Goal: Information Seeking & Learning: Understand process/instructions

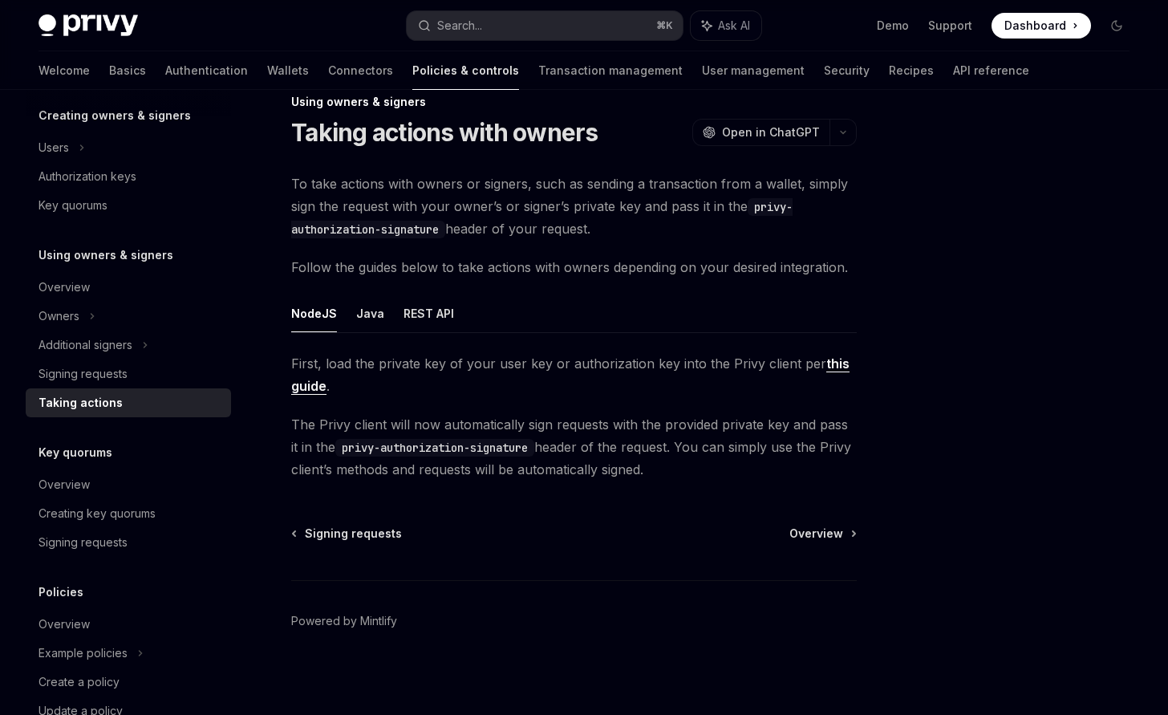
scroll to position [30, 0]
click at [804, 532] on span "Overview" at bounding box center [816, 532] width 54 height 16
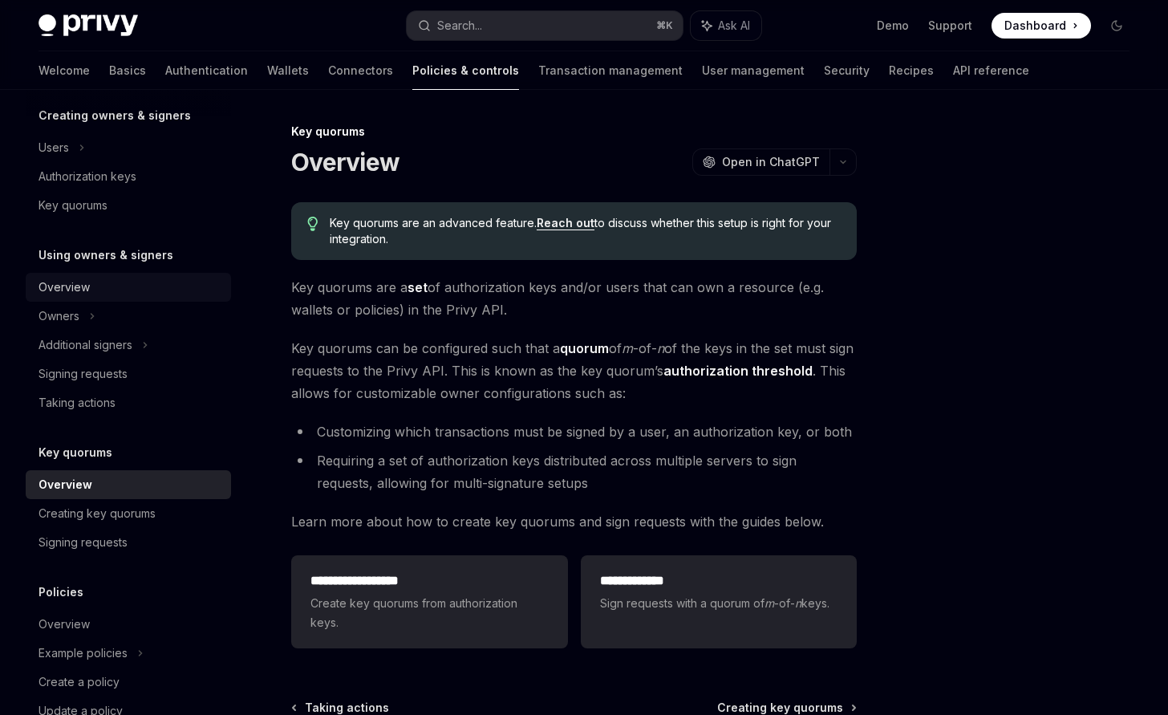
click at [103, 288] on div "Overview" at bounding box center [129, 286] width 183 height 19
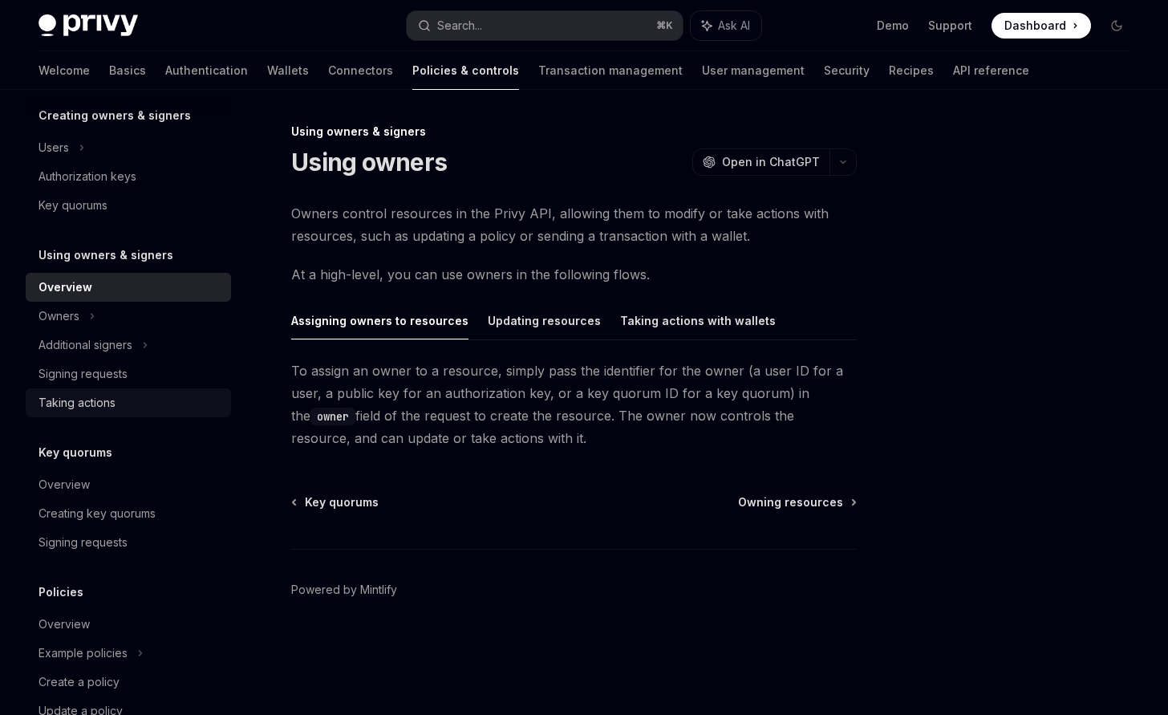
click at [121, 392] on link "Taking actions" at bounding box center [128, 402] width 205 height 29
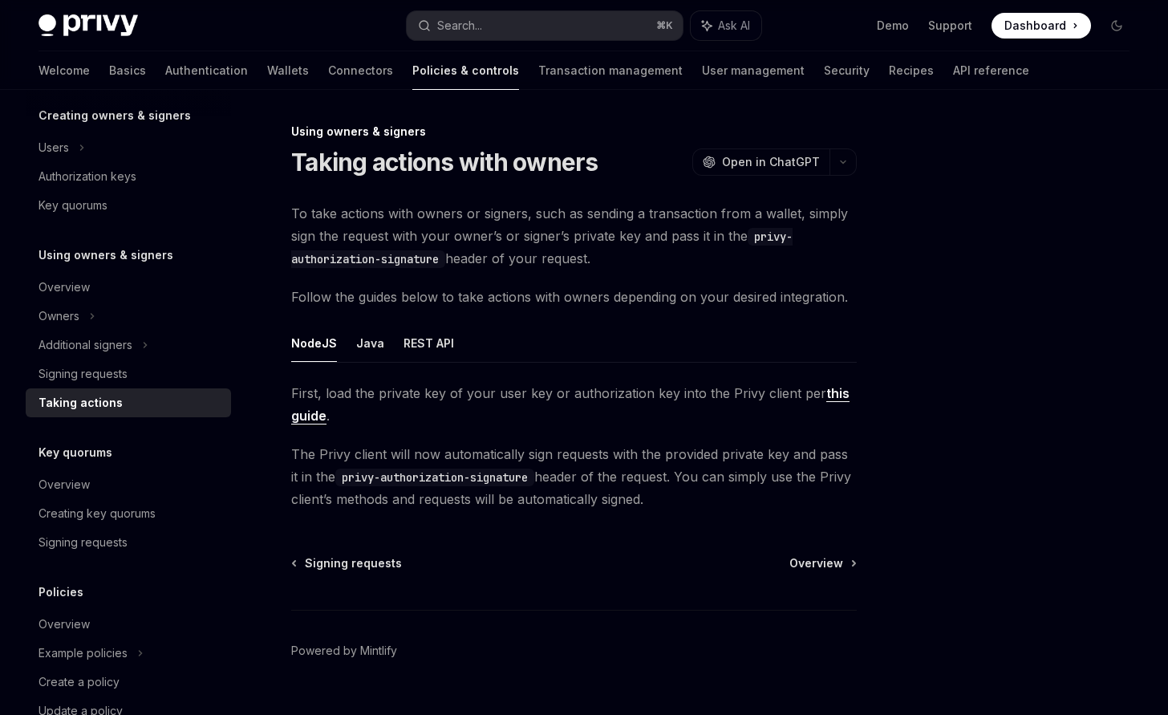
drag, startPoint x: 304, startPoint y: 144, endPoint x: 664, endPoint y: 495, distance: 502.5
click at [664, 495] on div "Using owners & signers Taking actions with owners OpenAI Open in ChatGPT OpenAI…" at bounding box center [423, 435] width 873 height 626
copy div "Taking actions with owners OpenAI Open in ChatGPT OpenAI Open in ChatGPT To tak…"
click at [681, 543] on div "Using owners & signers Taking actions with owners OpenAI Open in ChatGPT OpenAI…" at bounding box center [423, 435] width 873 height 626
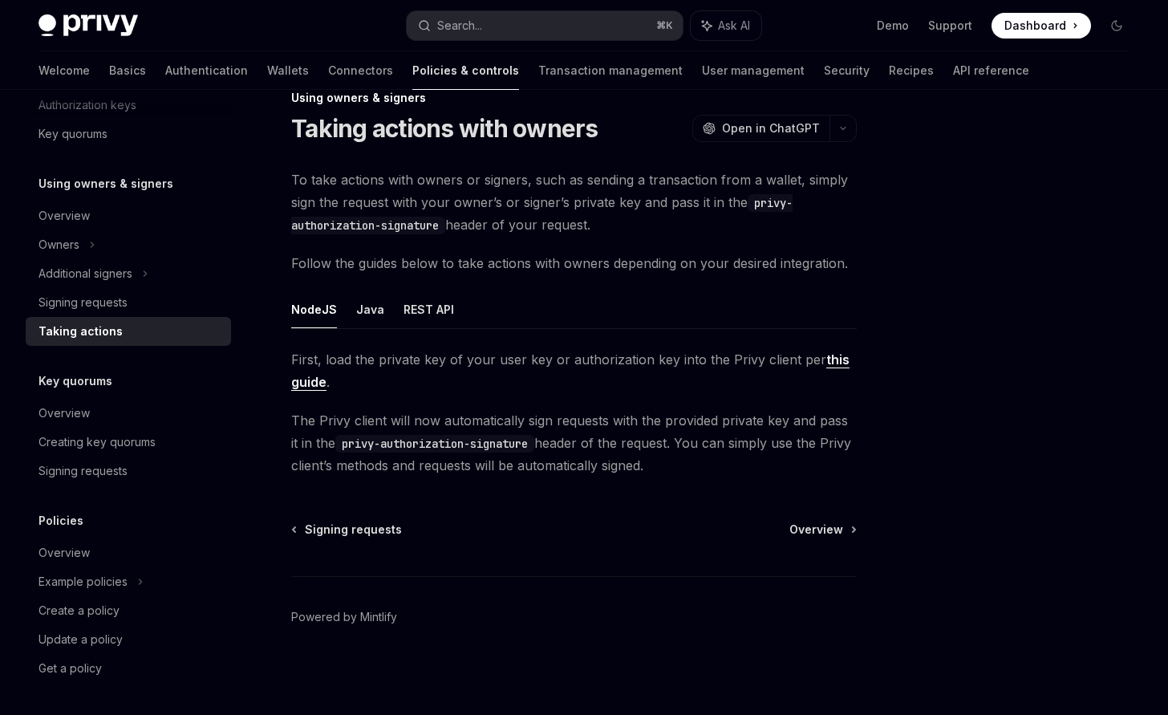
scroll to position [415, 0]
click at [126, 471] on div "Signing requests" at bounding box center [82, 470] width 89 height 19
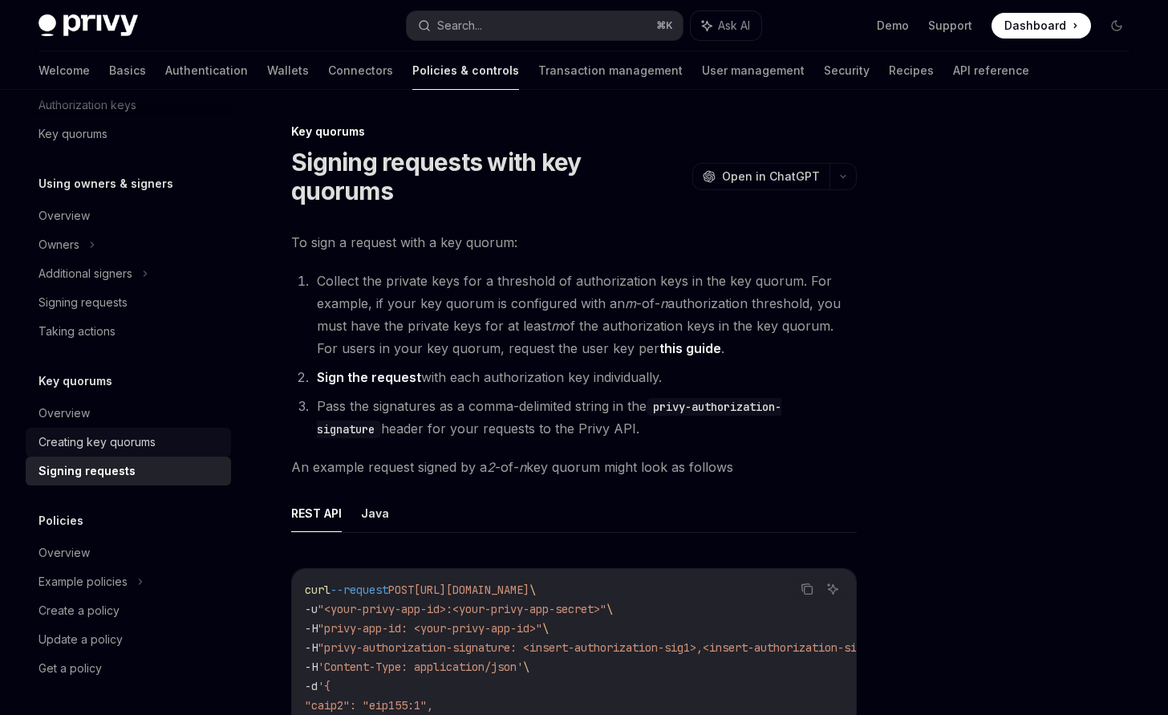
click at [81, 445] on div "Creating key quorums" at bounding box center [96, 441] width 117 height 19
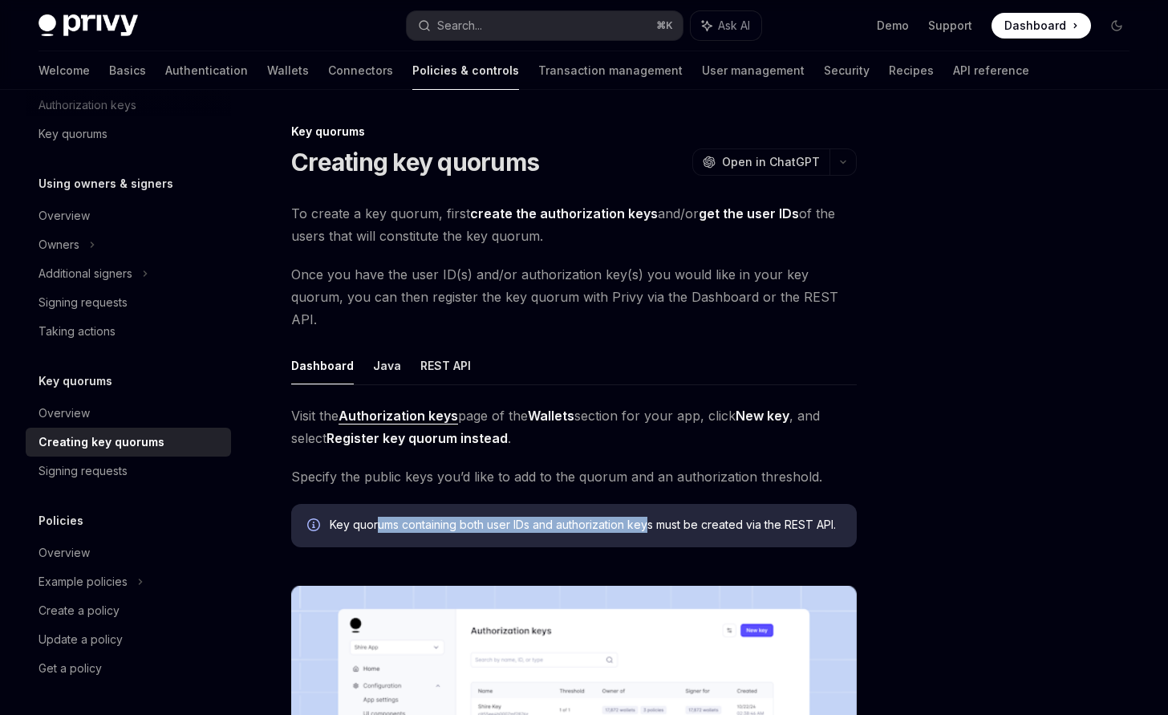
drag, startPoint x: 377, startPoint y: 500, endPoint x: 650, endPoint y: 500, distance: 273.5
click at [650, 516] on span "Key quorums containing both user IDs and authorization keys must be created via…" at bounding box center [585, 524] width 511 height 16
click at [784, 515] on div "Key quorums containing both user IDs and authorization keys must be created via…" at bounding box center [573, 525] width 565 height 43
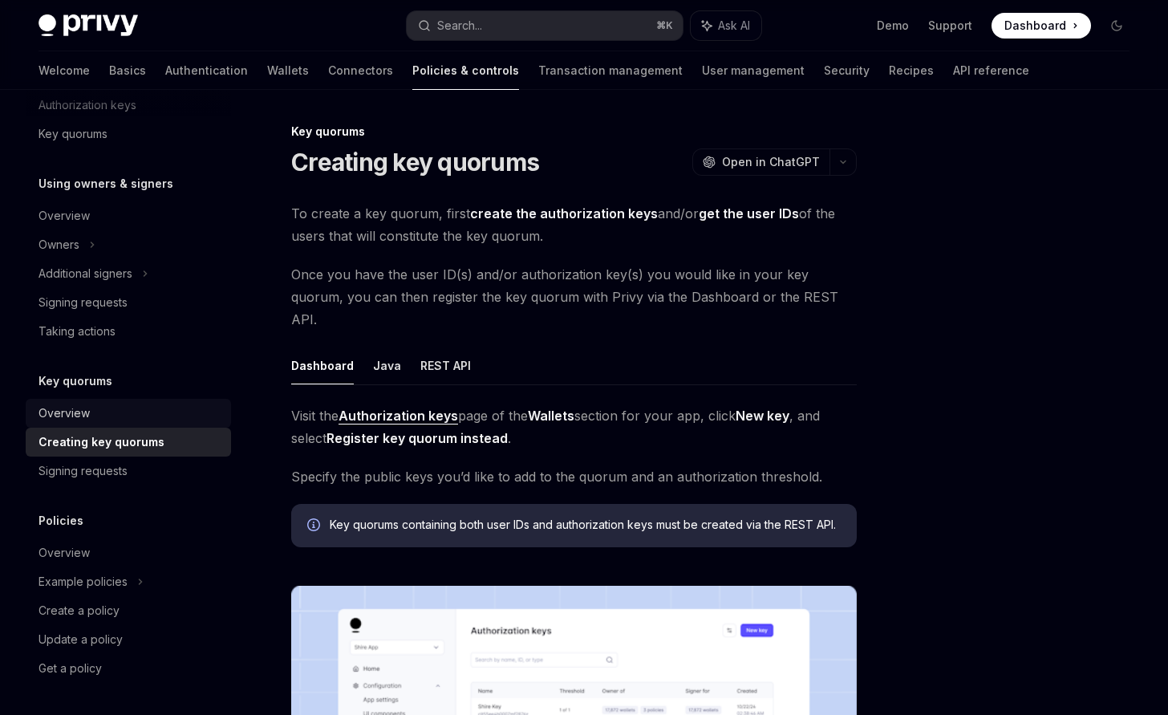
click at [47, 422] on div "Overview" at bounding box center [63, 412] width 51 height 19
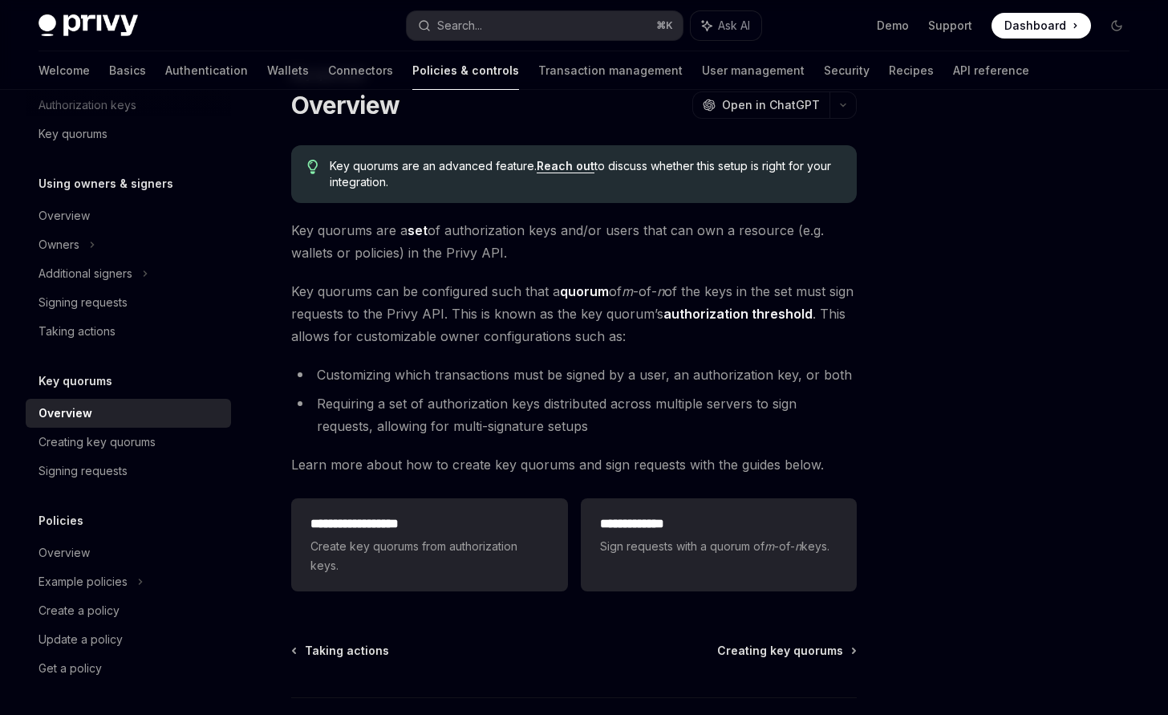
scroll to position [77, 0]
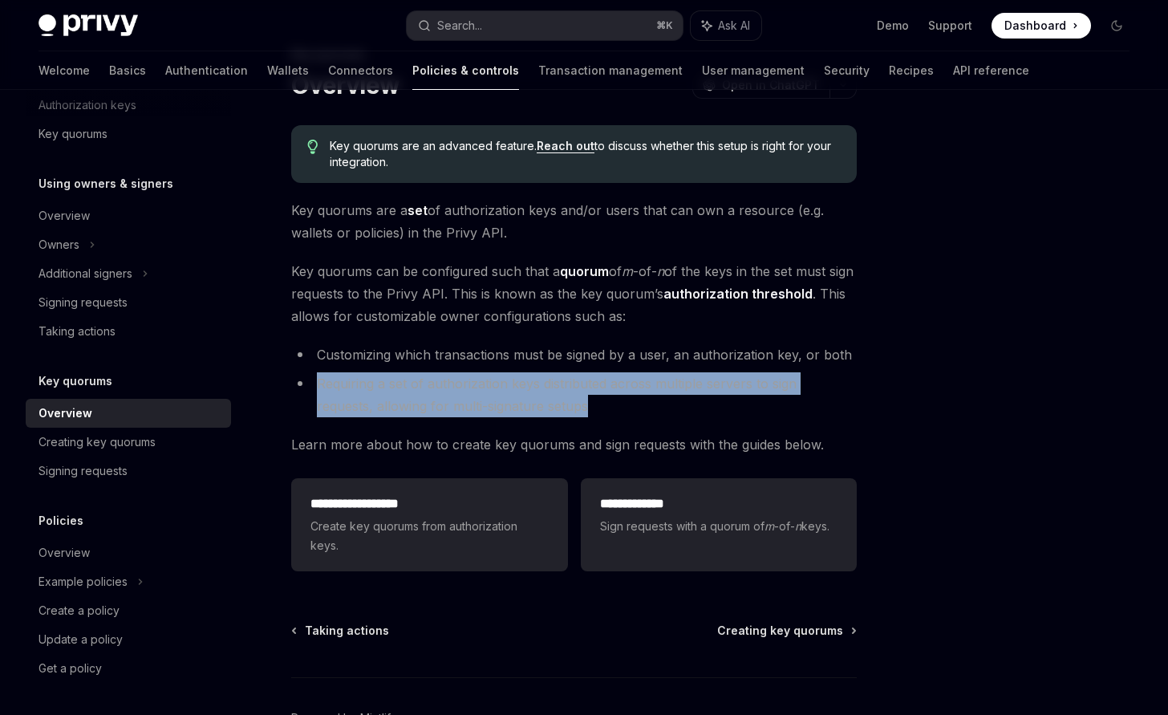
drag, startPoint x: 536, startPoint y: 408, endPoint x: 310, endPoint y: 382, distance: 227.7
click at [310, 382] on li "Requiring a set of authorization keys distributed across multiple servers to si…" at bounding box center [573, 394] width 565 height 45
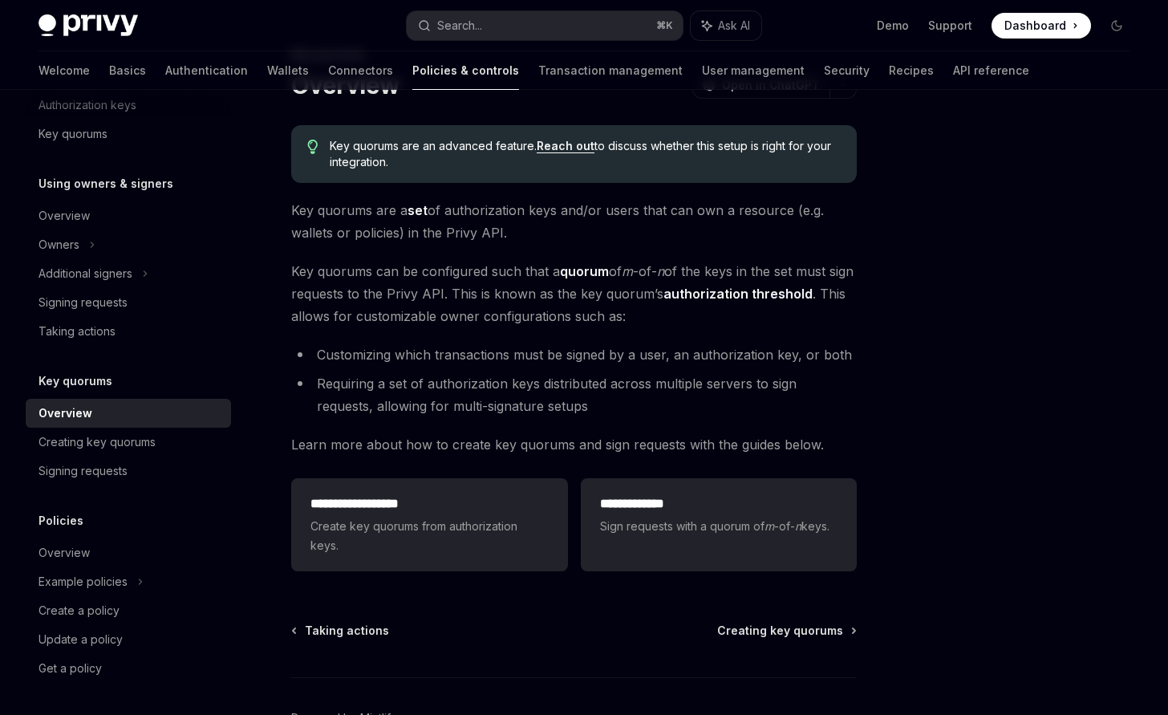
click at [585, 423] on div "**********" at bounding box center [573, 351] width 565 height 452
click at [151, 378] on div "Key quorums" at bounding box center [128, 380] width 205 height 19
click at [84, 383] on h5 "Key quorums" at bounding box center [75, 380] width 74 height 19
click at [91, 302] on div "Signing requests" at bounding box center [82, 302] width 89 height 19
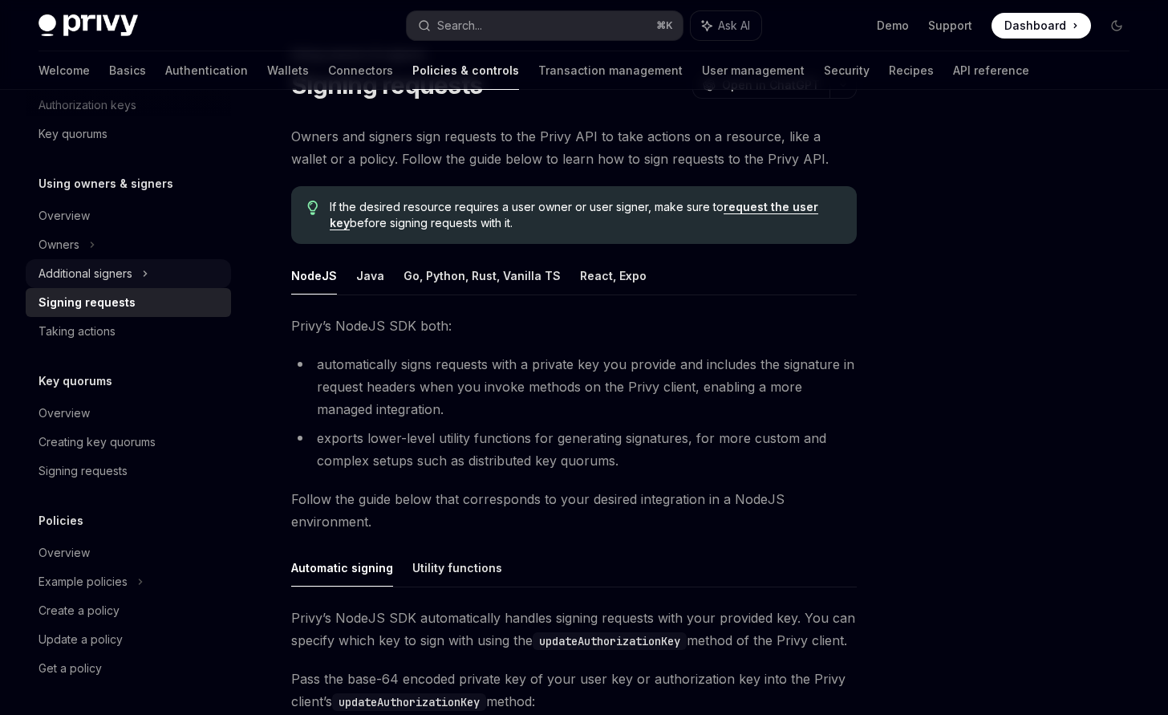
click at [94, 266] on div "Additional signers" at bounding box center [85, 273] width 94 height 19
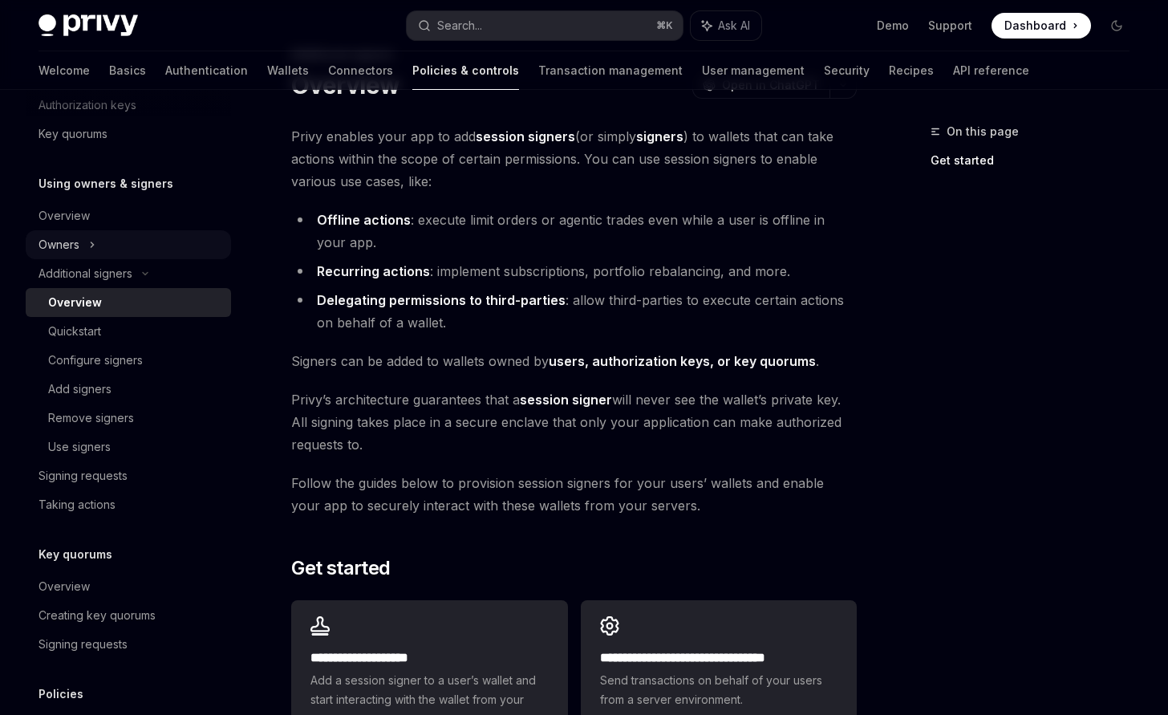
click at [79, 247] on div "Owners" at bounding box center [58, 244] width 41 height 19
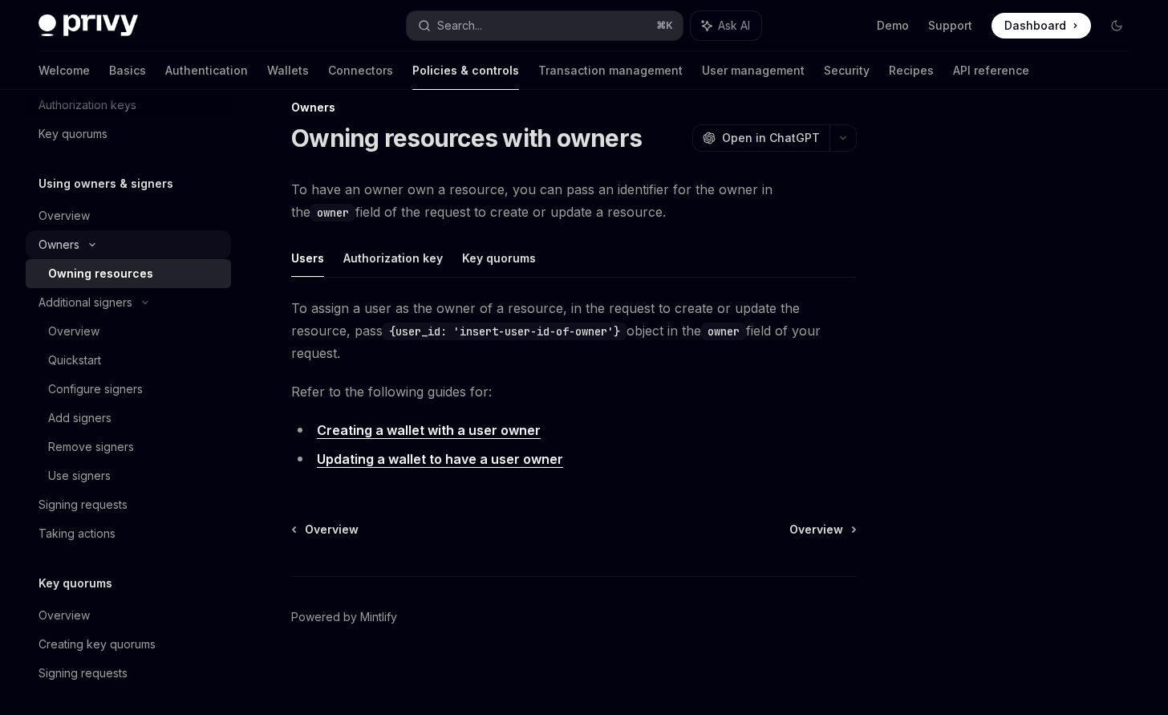
scroll to position [2, 0]
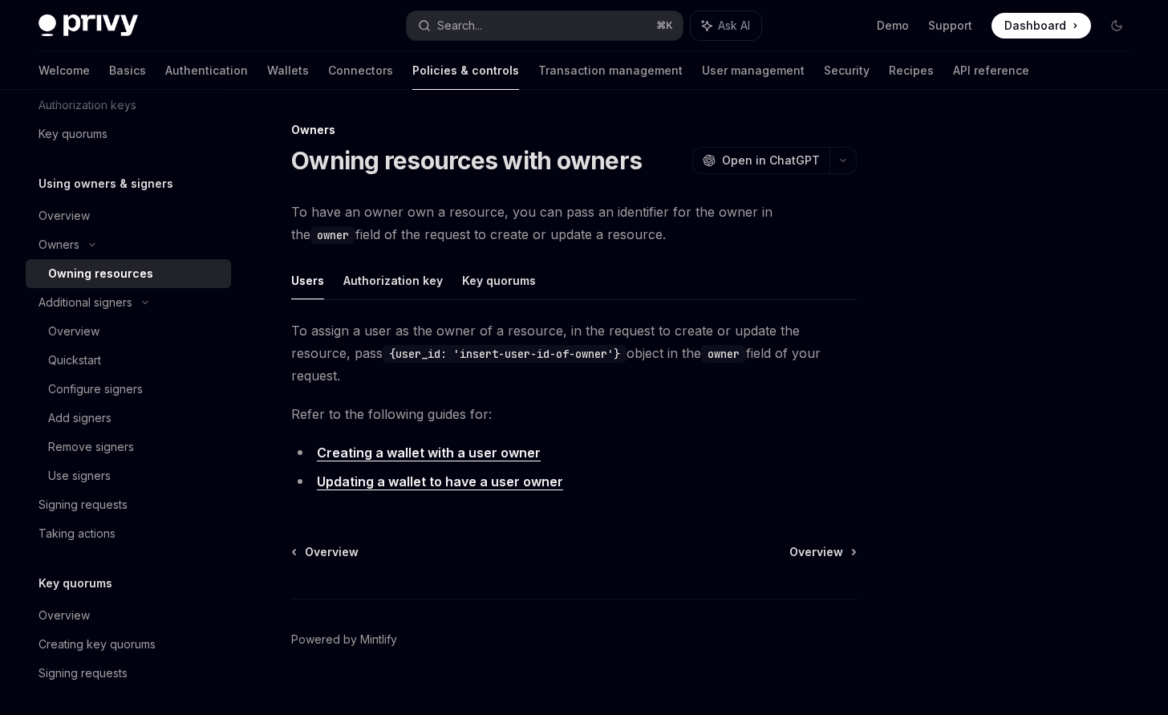
click at [351, 444] on link "Creating a wallet with a user owner" at bounding box center [429, 452] width 224 height 17
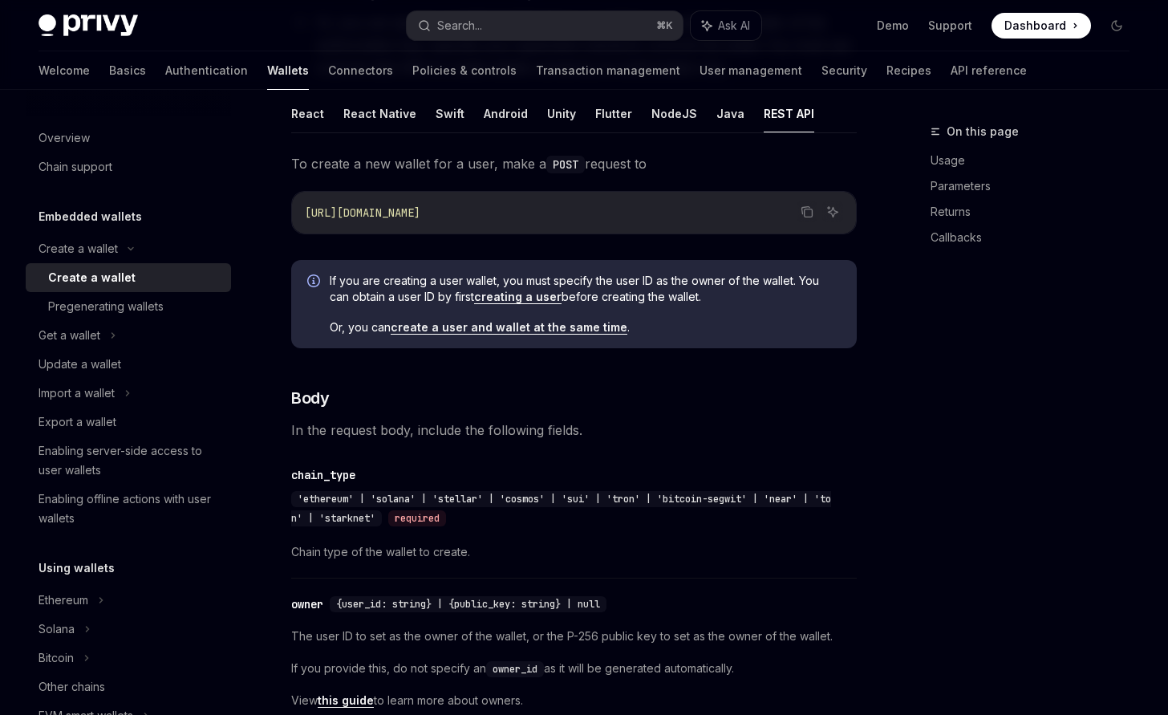
scroll to position [350, 0]
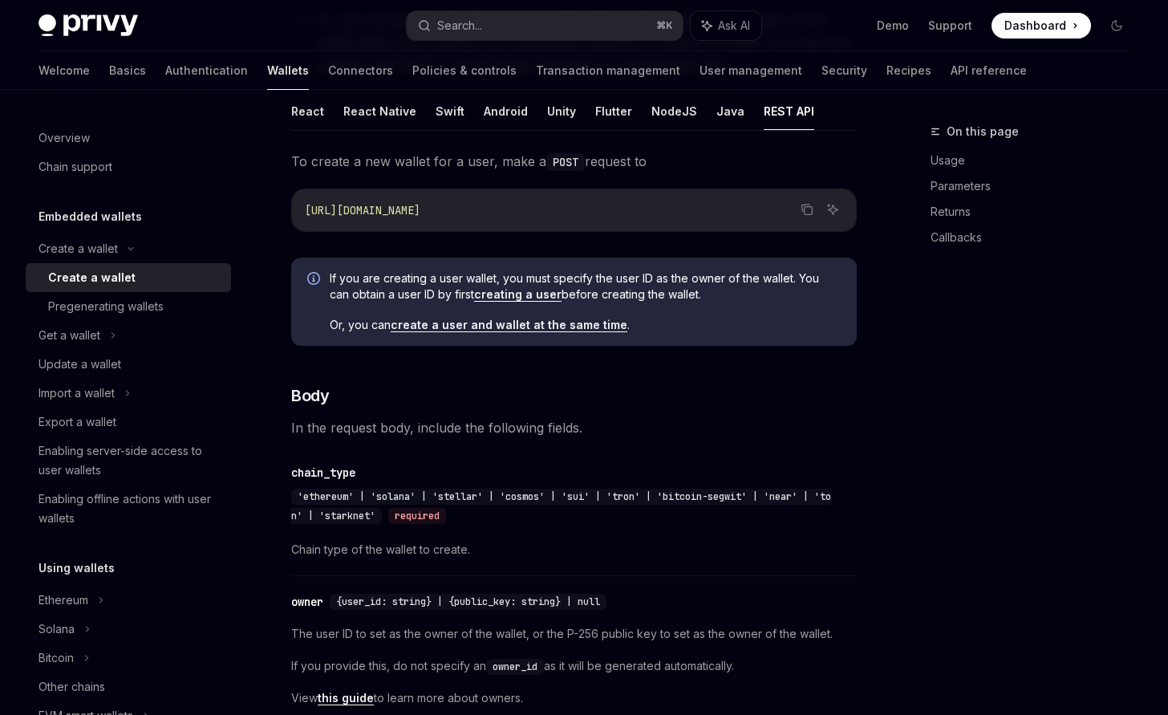
click at [502, 318] on link "create a user and wallet at the same time" at bounding box center [509, 325] width 237 height 14
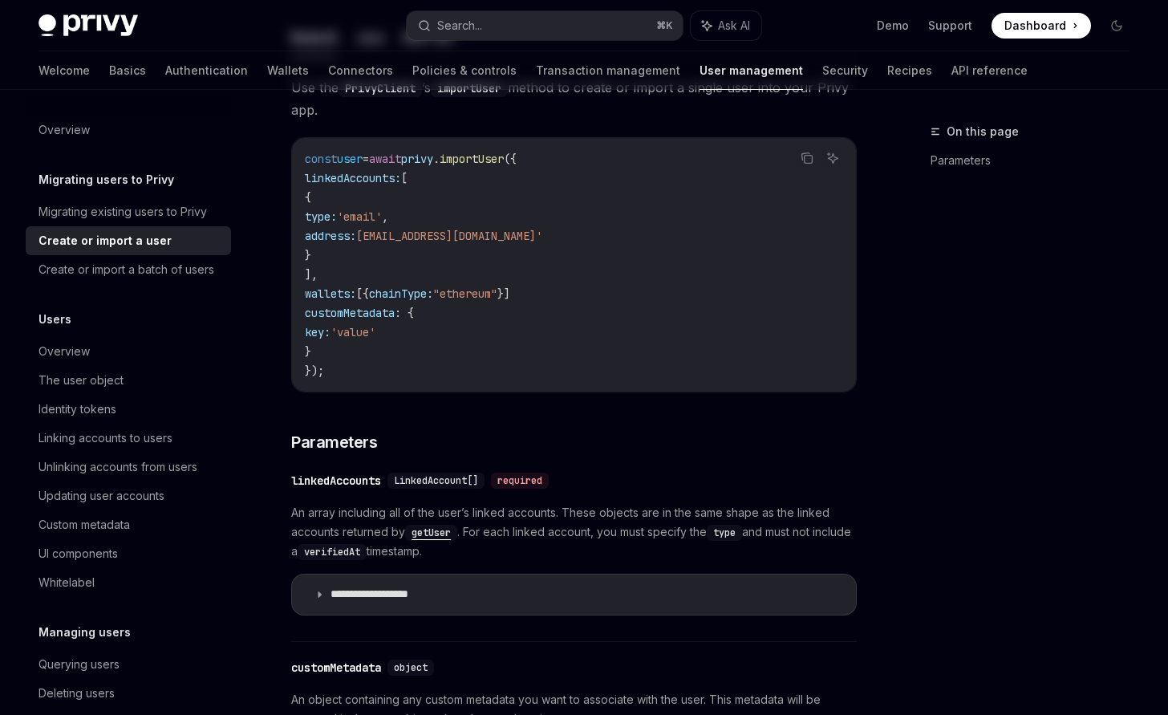
type textarea "*"
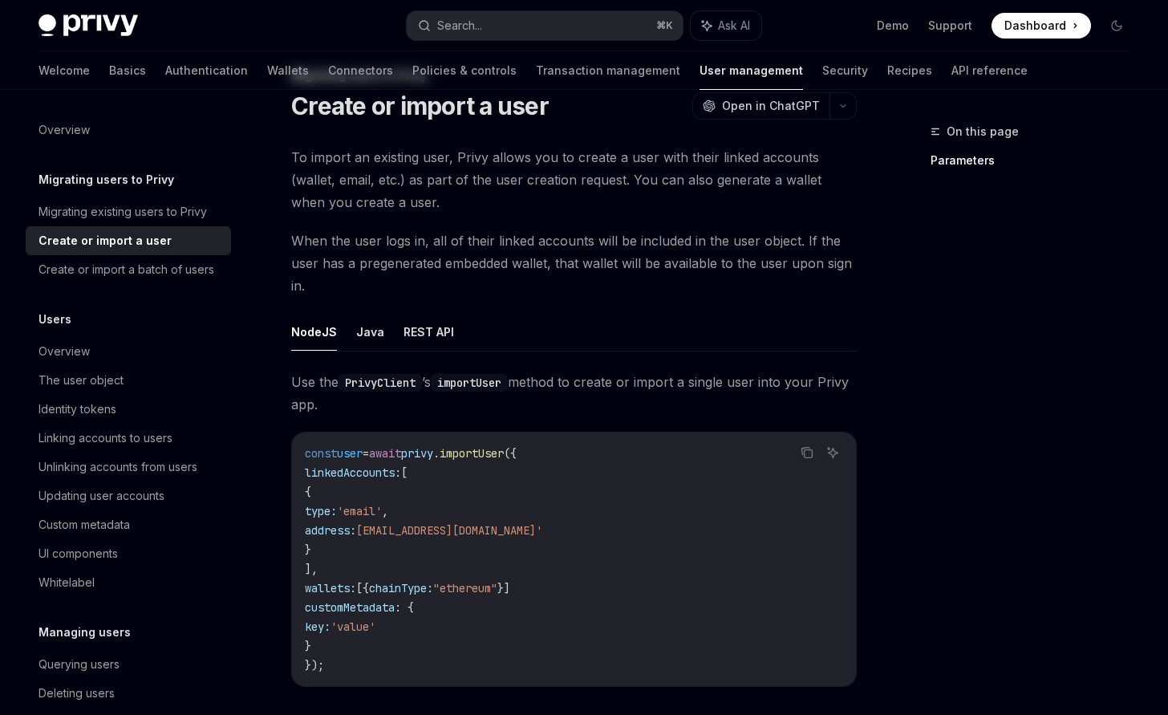
scroll to position [16, 0]
